Goal: Contribute content: Contribute content

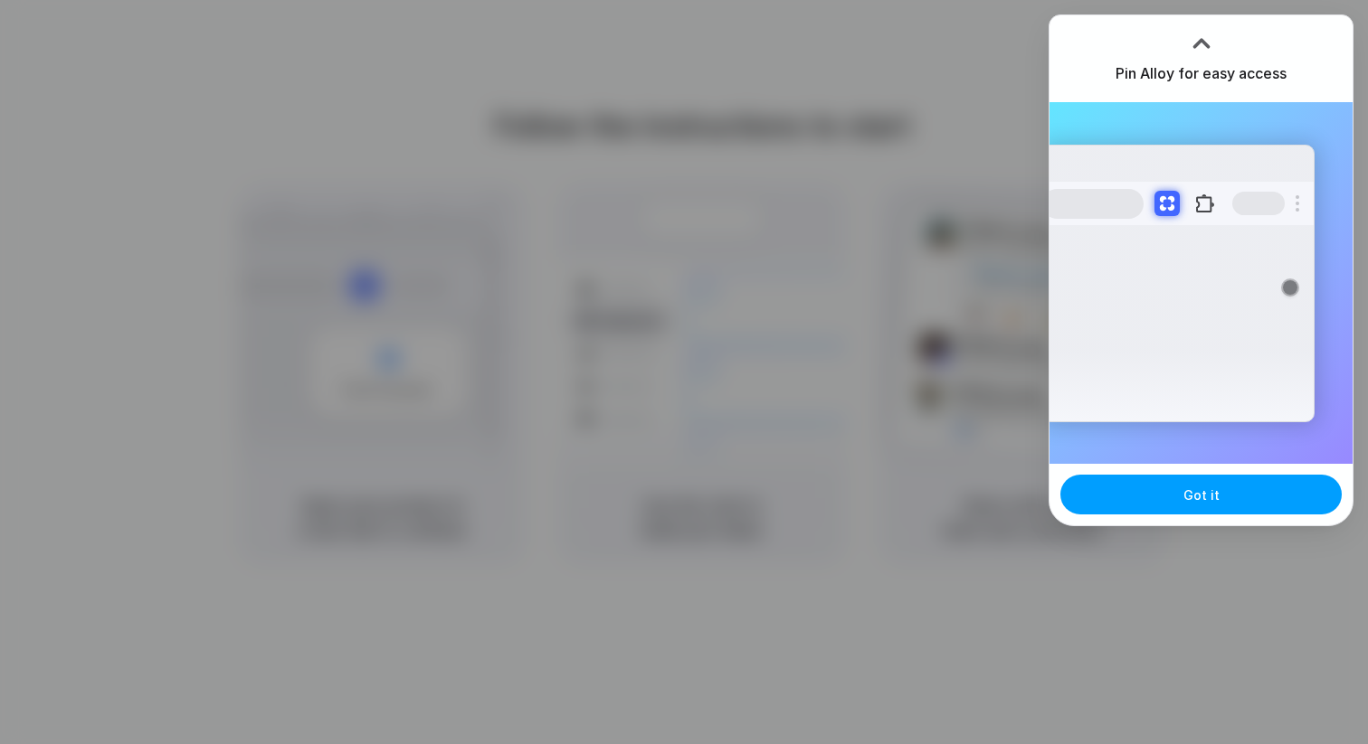
click at [1218, 497] on button "Got it" at bounding box center [1200, 495] width 281 height 40
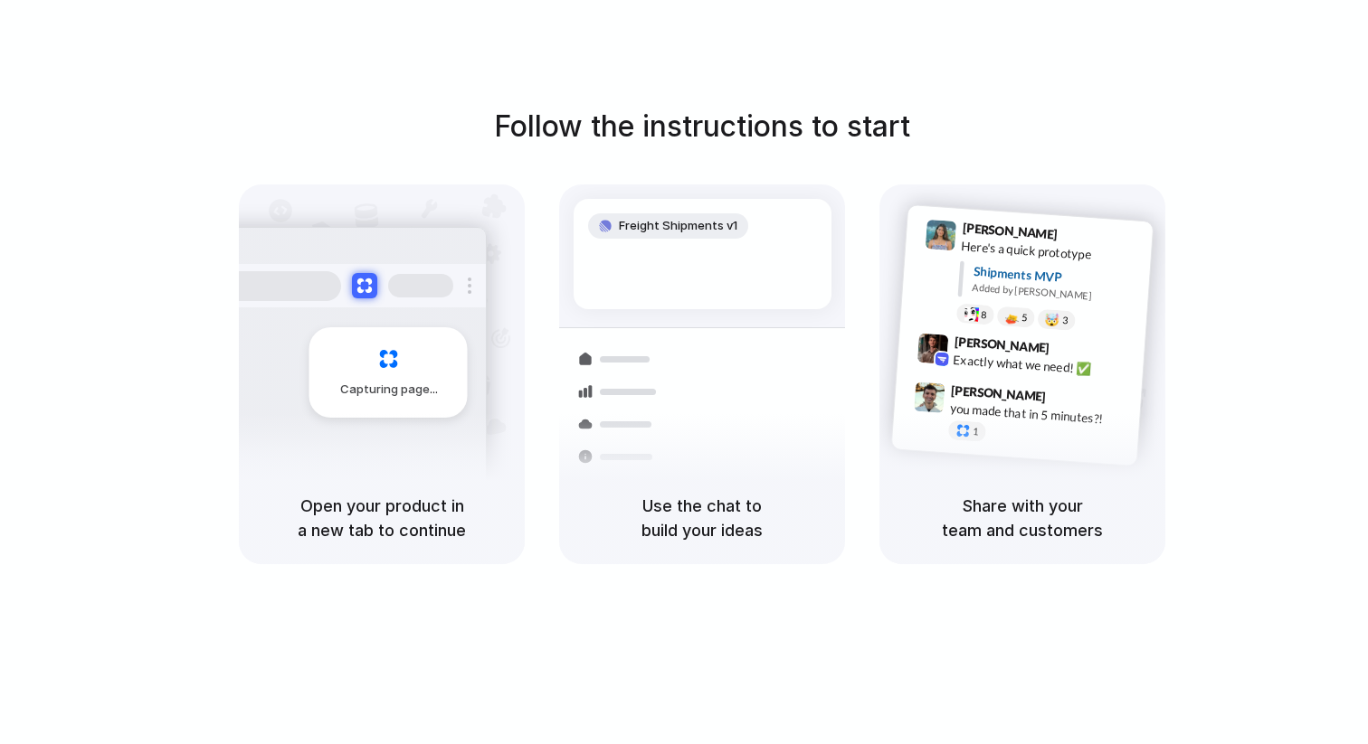
click at [1279, 114] on div "Follow the instructions to start Capturing page Open your product in a new tab …" at bounding box center [702, 335] width 1368 height 460
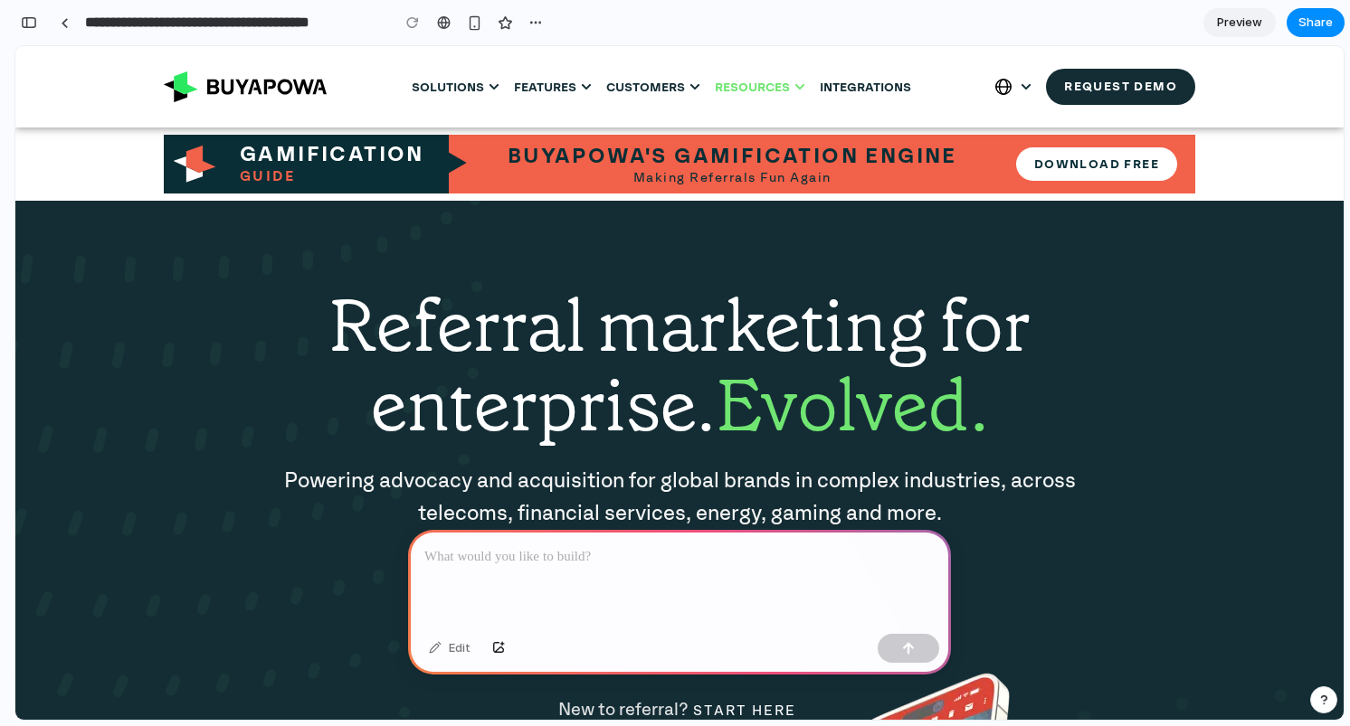
click at [802, 88] on icon "Menu" at bounding box center [799, 86] width 11 height 11
click at [775, 558] on p at bounding box center [679, 557] width 510 height 22
click at [902, 647] on div "button" at bounding box center [908, 648] width 13 height 13
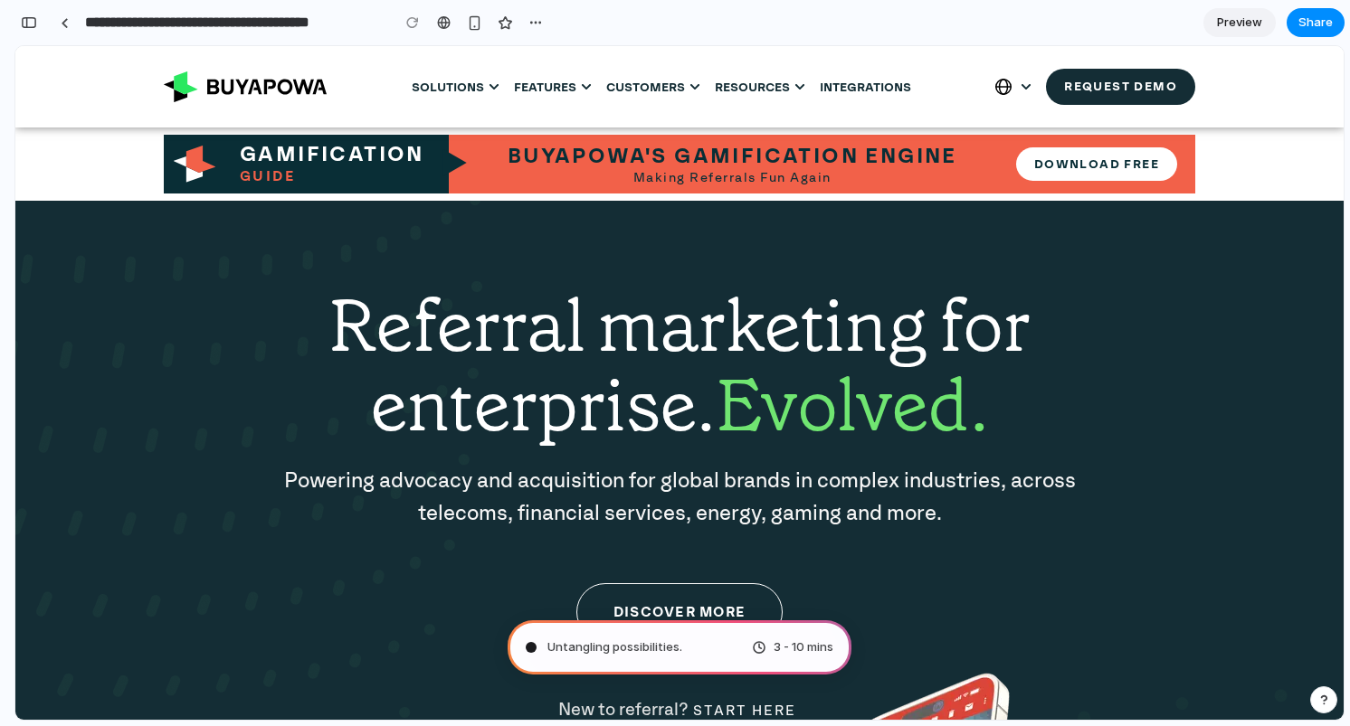
type input "**********"
